Goal: Task Accomplishment & Management: Use online tool/utility

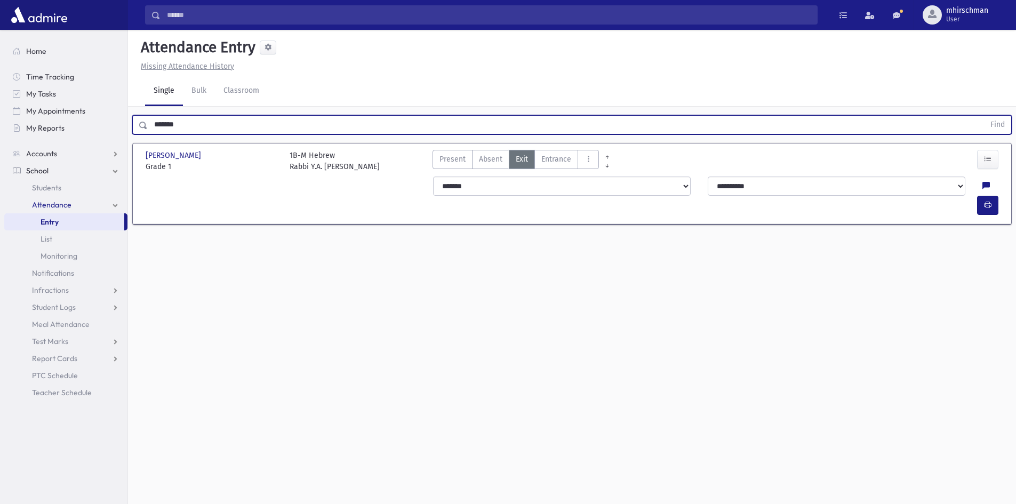
drag, startPoint x: 189, startPoint y: 117, endPoint x: 129, endPoint y: 133, distance: 62.5
click at [106, 121] on div "Search Results Students" at bounding box center [508, 264] width 1016 height 528
type input "**********"
click at [984, 116] on button "Find" at bounding box center [997, 125] width 27 height 18
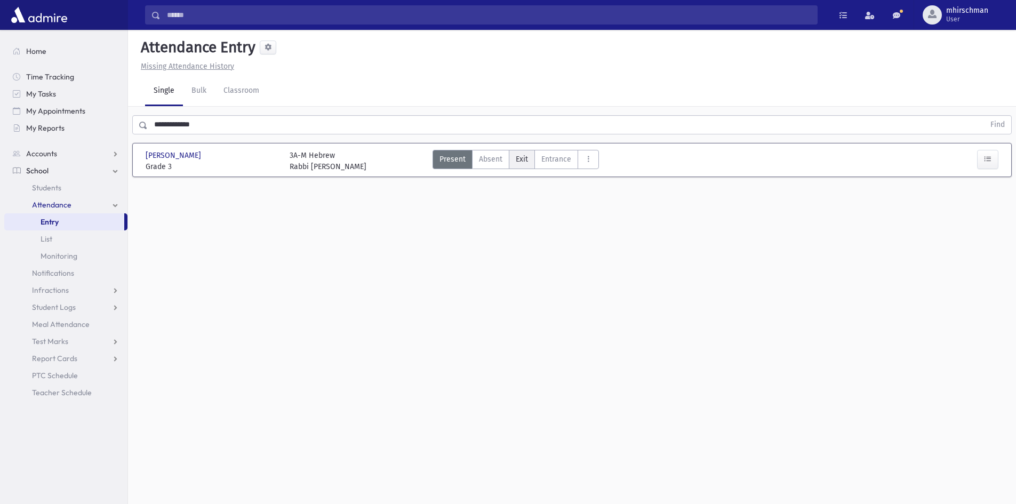
click at [519, 161] on span "Exit" at bounding box center [522, 159] width 12 height 11
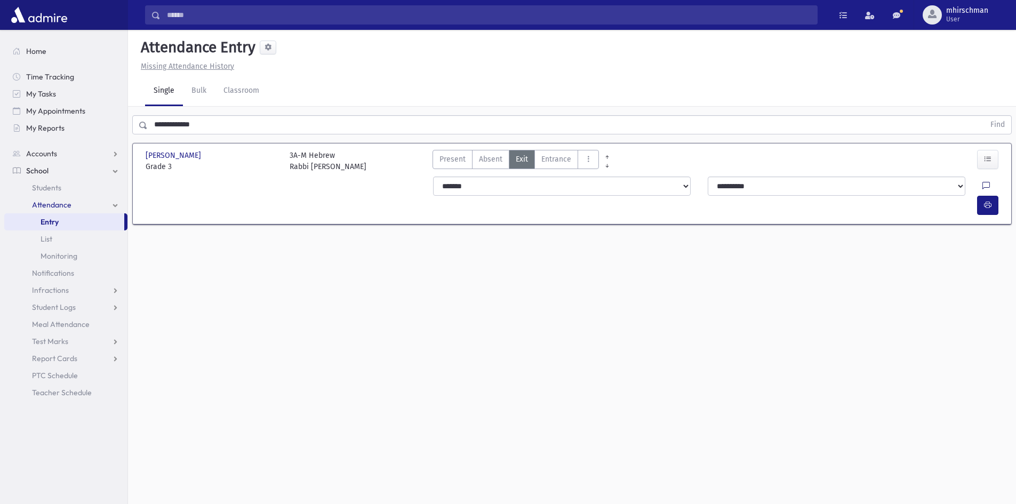
click at [983, 182] on div at bounding box center [993, 186] width 20 height 19
click at [983, 185] on icon at bounding box center [986, 186] width 7 height 9
drag, startPoint x: 900, startPoint y: 232, endPoint x: 894, endPoint y: 230, distance: 6.1
click at [900, 232] on textarea "Note" at bounding box center [940, 240] width 125 height 41
type textarea "****"
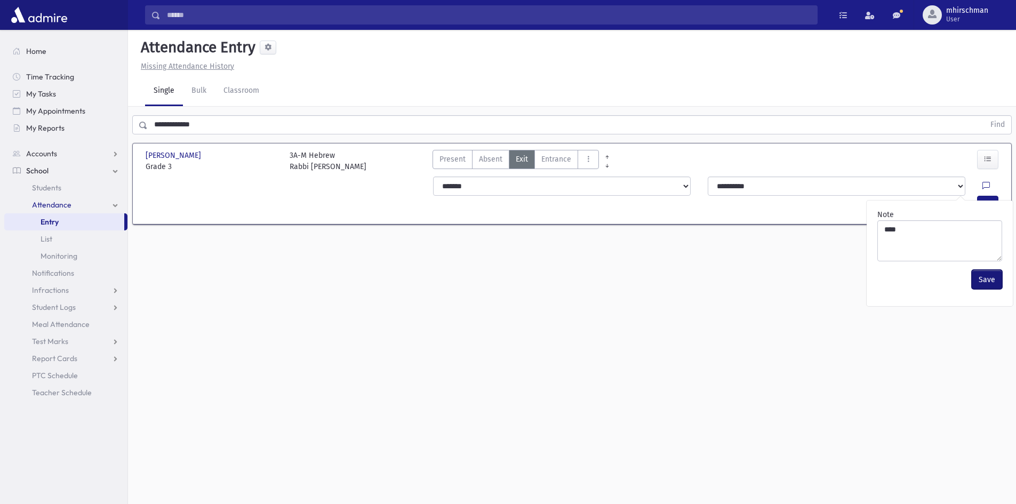
click at [987, 279] on button "Save" at bounding box center [987, 279] width 30 height 19
click at [990, 201] on icon "button" at bounding box center [987, 205] width 7 height 9
